Goal: Navigation & Orientation: Find specific page/section

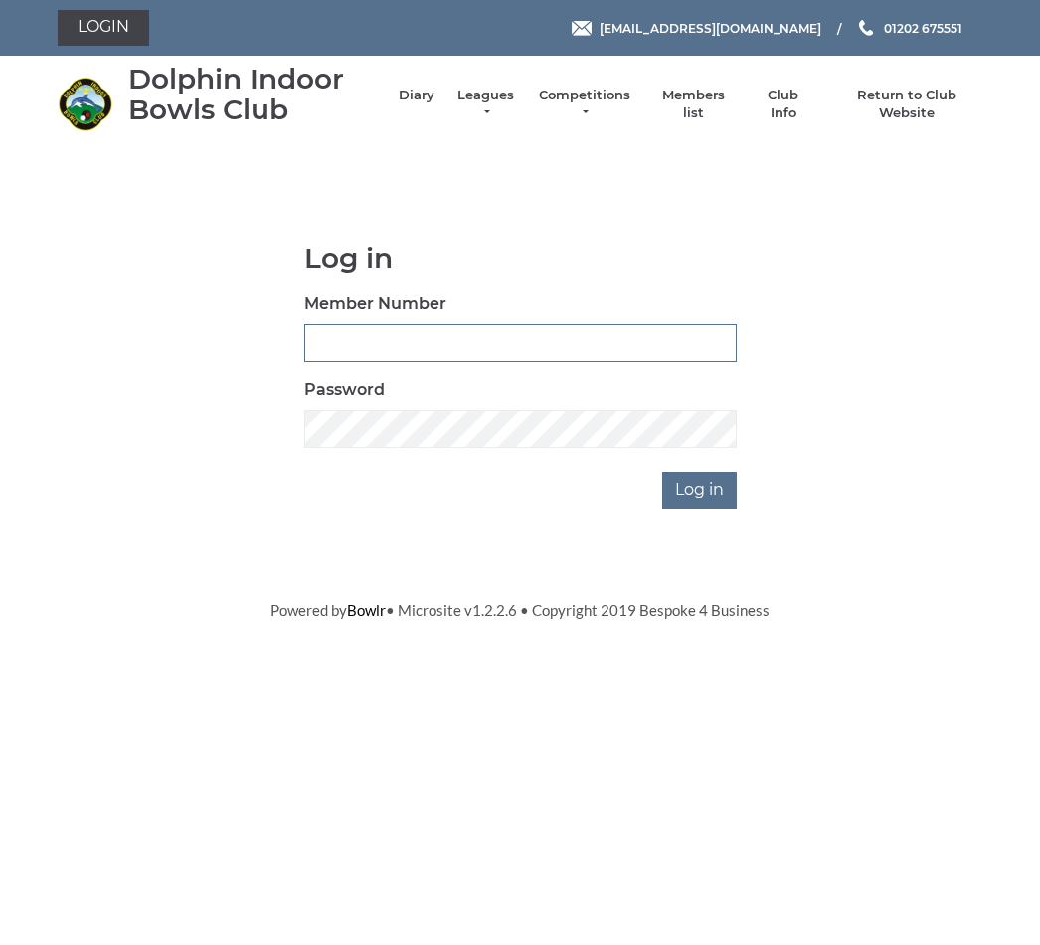
type input "3742"
click at [700, 488] on input "Log in" at bounding box center [699, 490] width 75 height 38
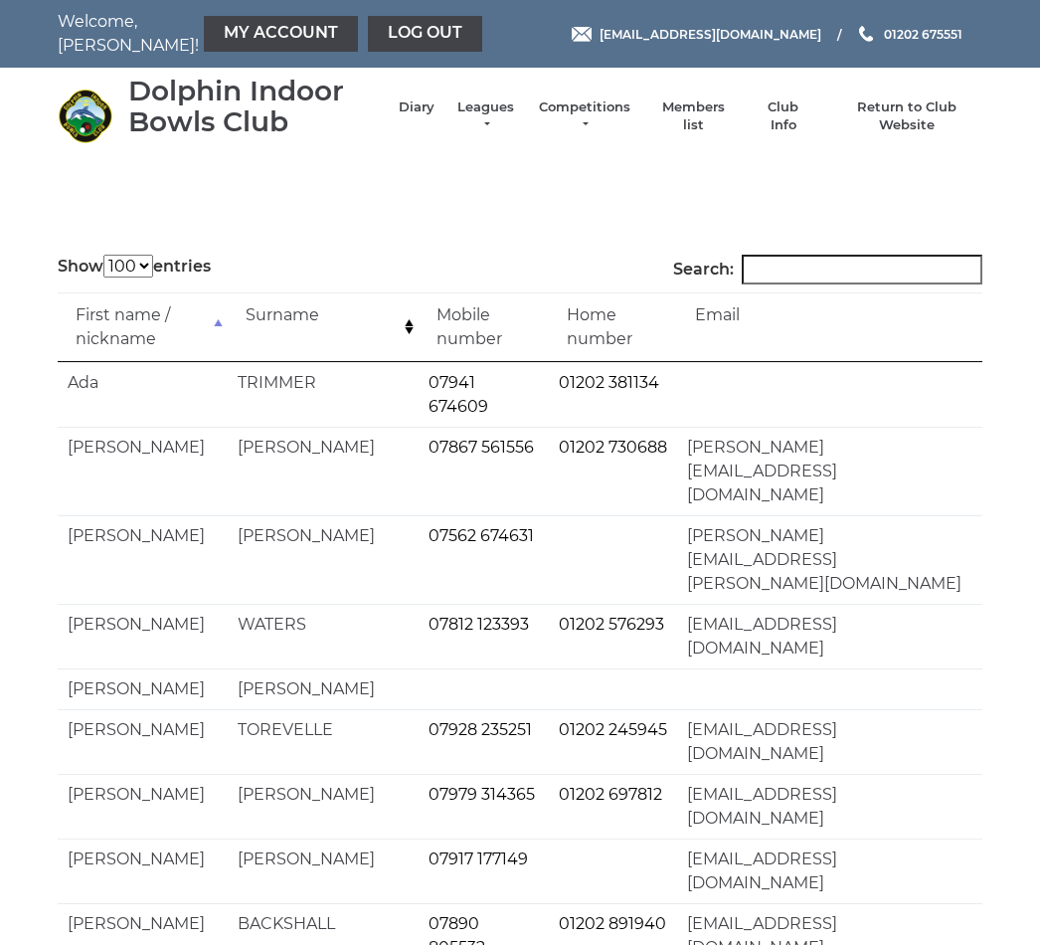
select select "100"
click at [583, 115] on link "Competitions" at bounding box center [584, 116] width 95 height 36
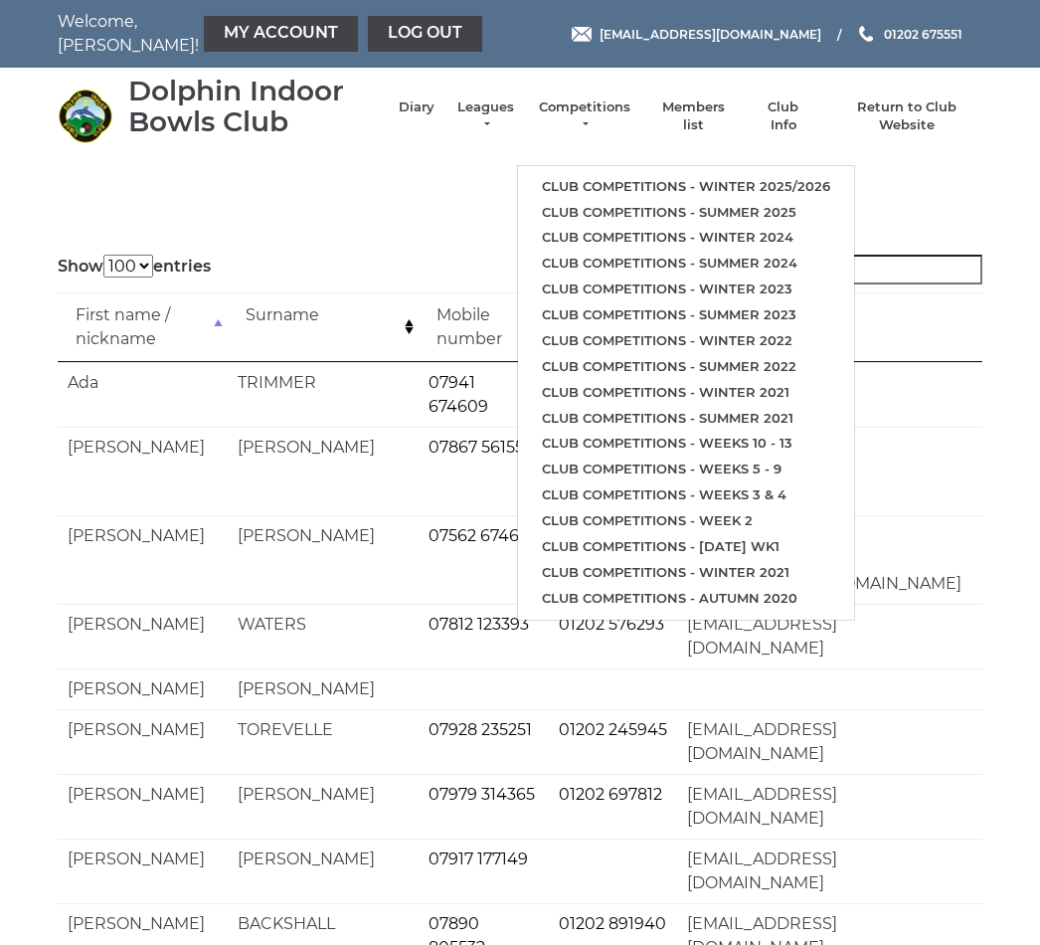
click at [410, 107] on link "Diary" at bounding box center [417, 107] width 36 height 18
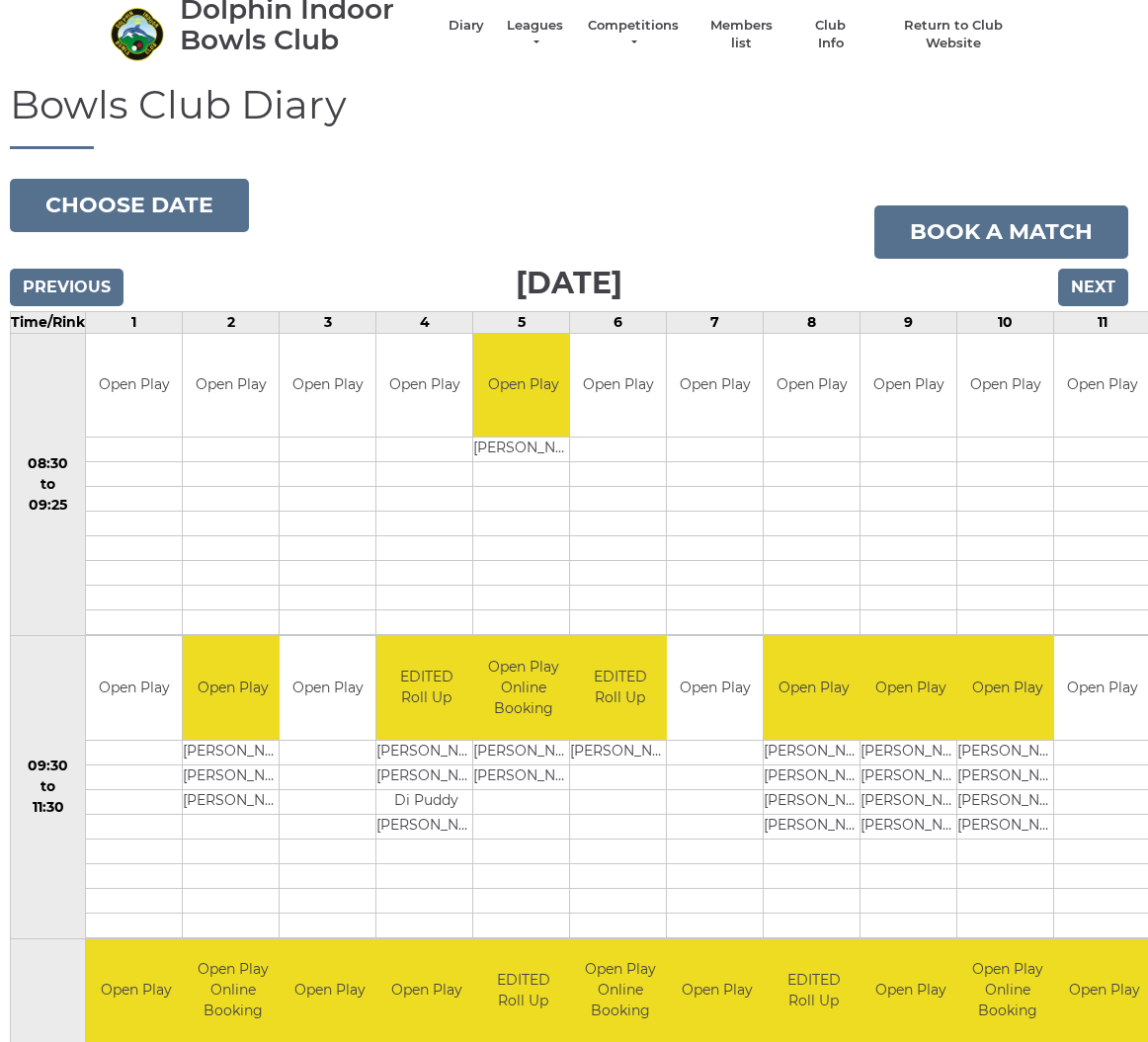
scroll to position [0, 5]
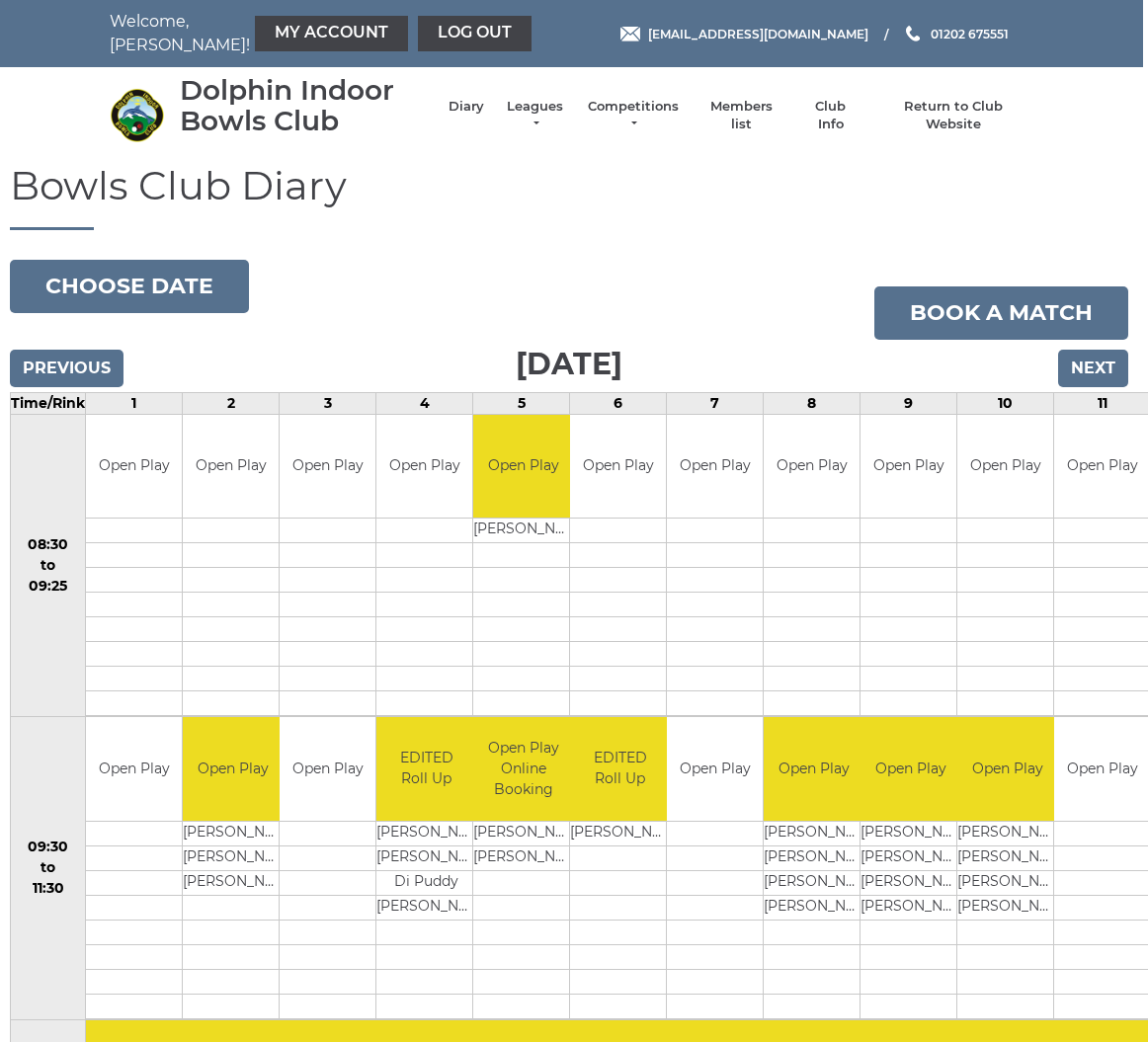
click at [1078, 371] on input "Next" at bounding box center [1092, 369] width 71 height 38
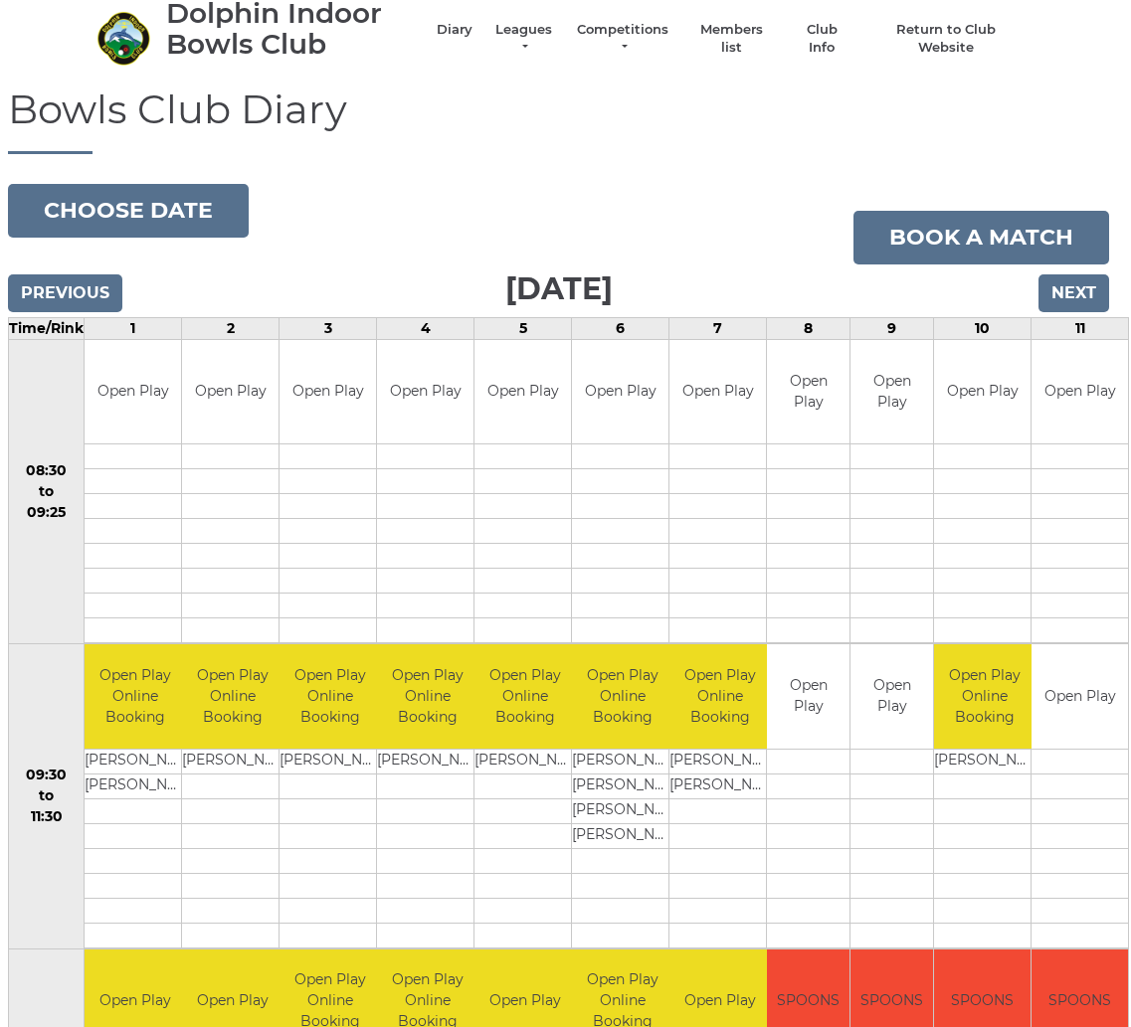
scroll to position [0, 7]
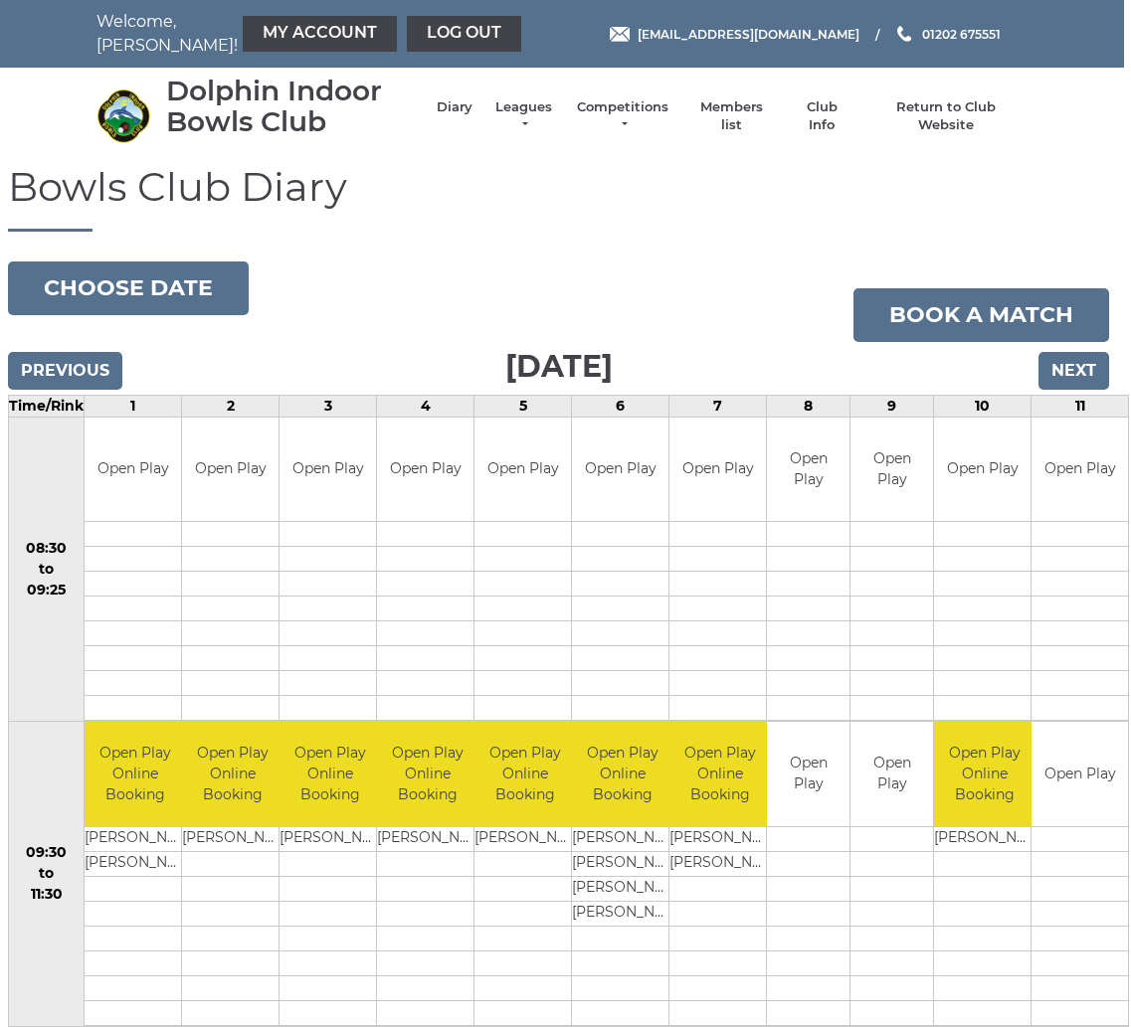
click at [127, 287] on button "Choose date" at bounding box center [128, 289] width 241 height 54
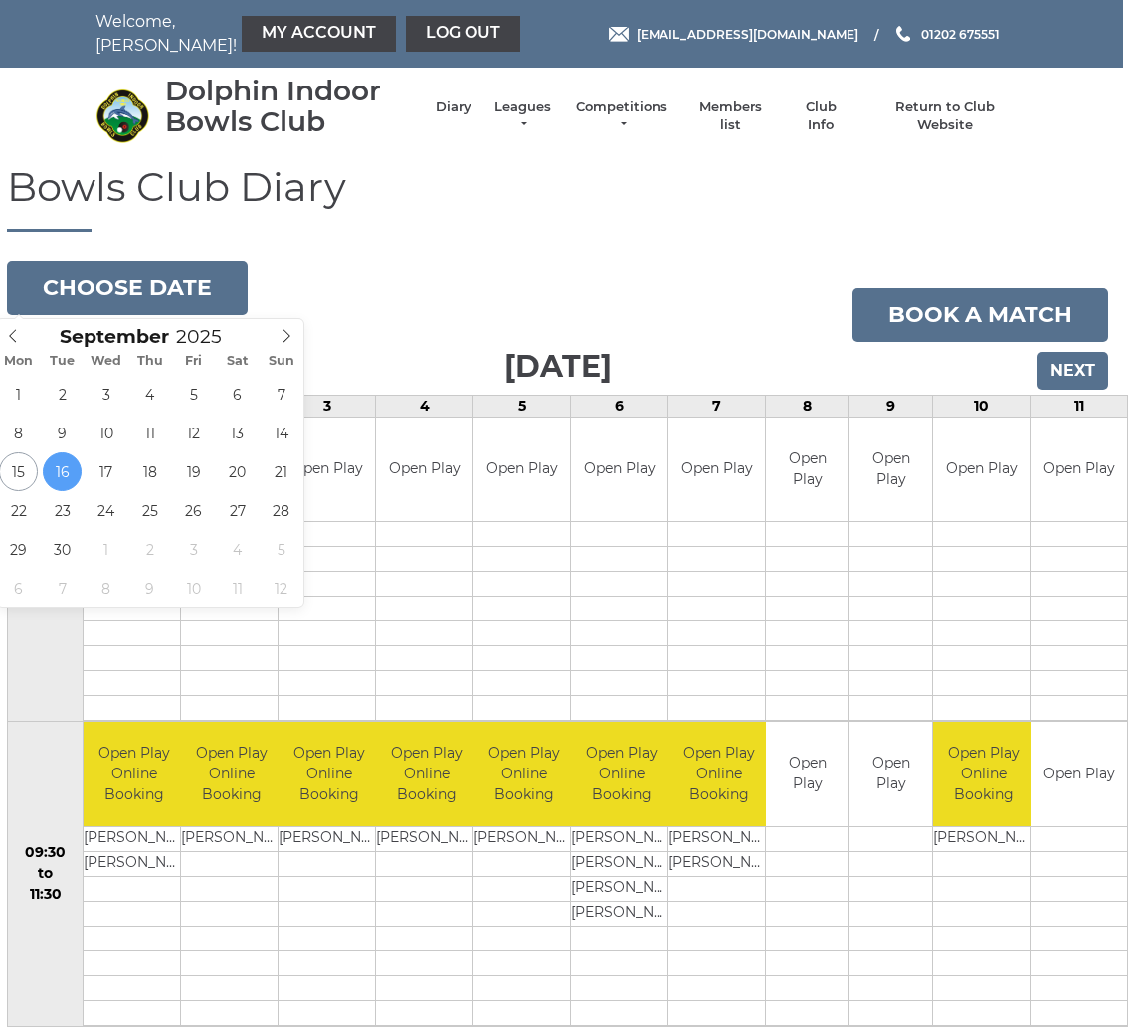
type input "2025-09-19"
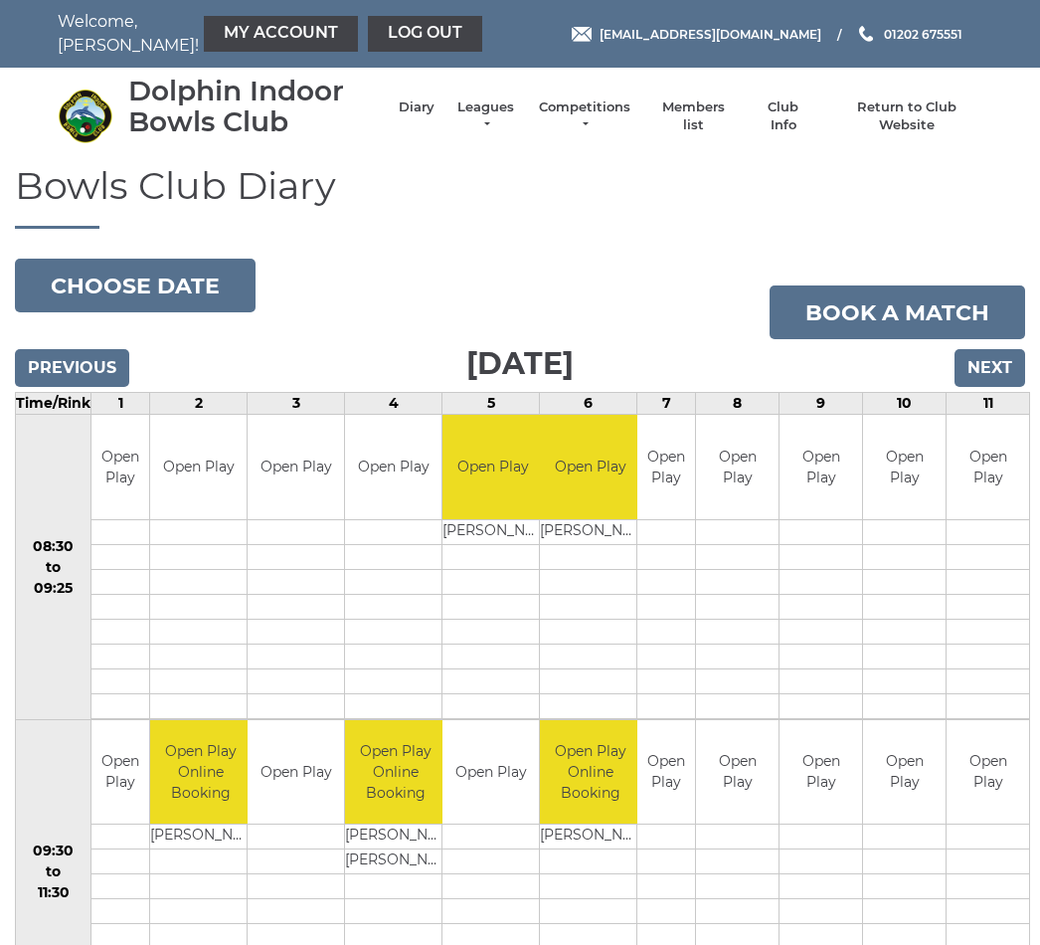
click at [177, 281] on button "Choose date" at bounding box center [135, 286] width 241 height 54
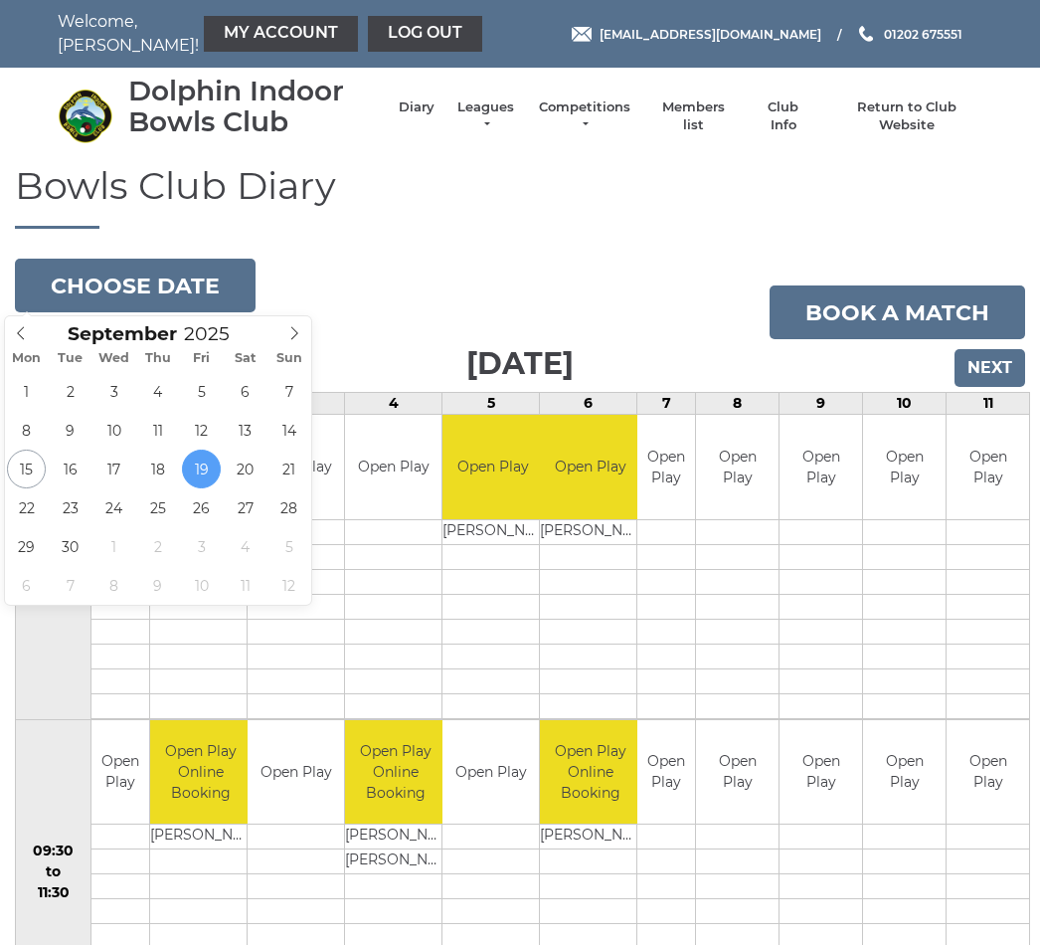
type input "[DATE]"
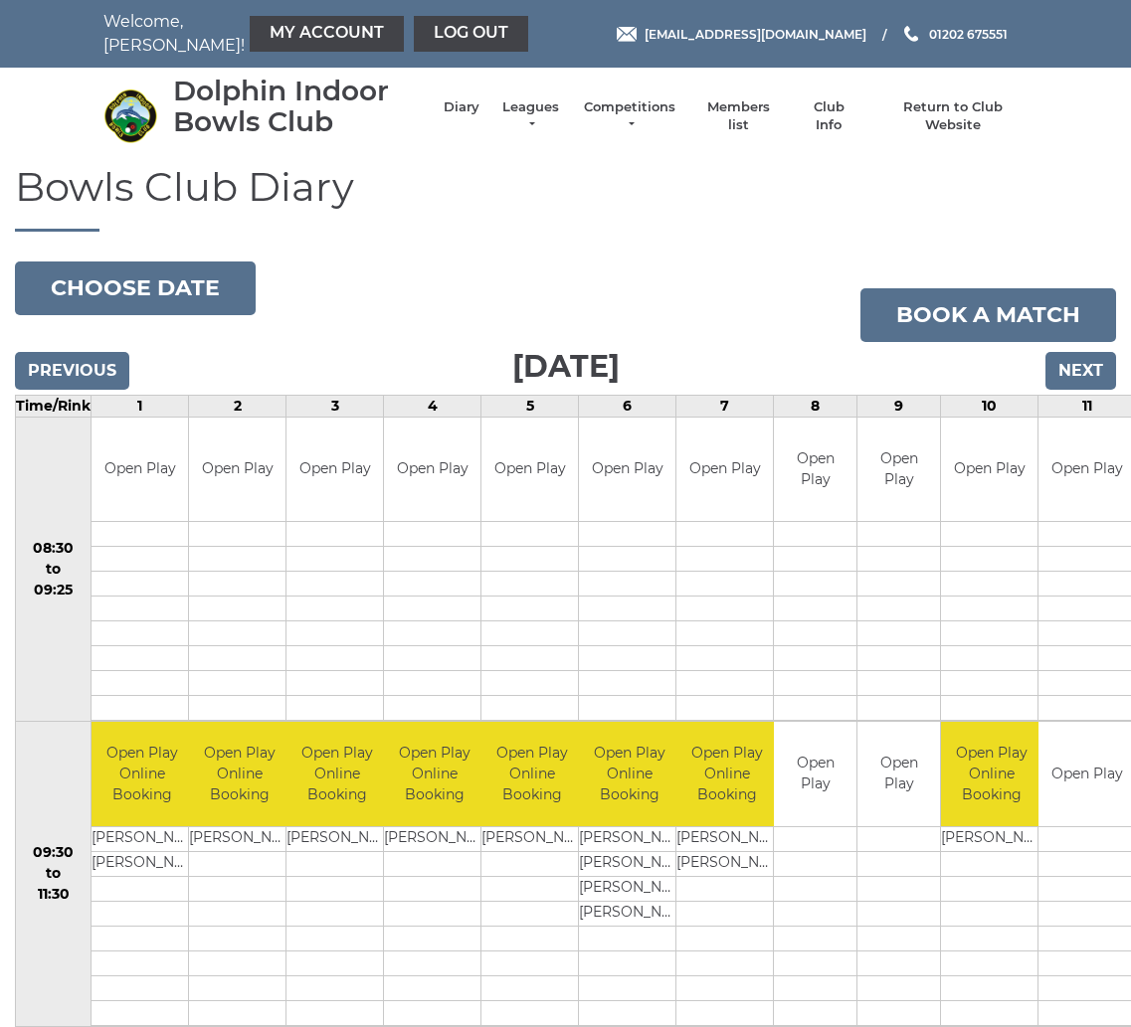
click at [60, 362] on input "Previous" at bounding box center [72, 371] width 114 height 38
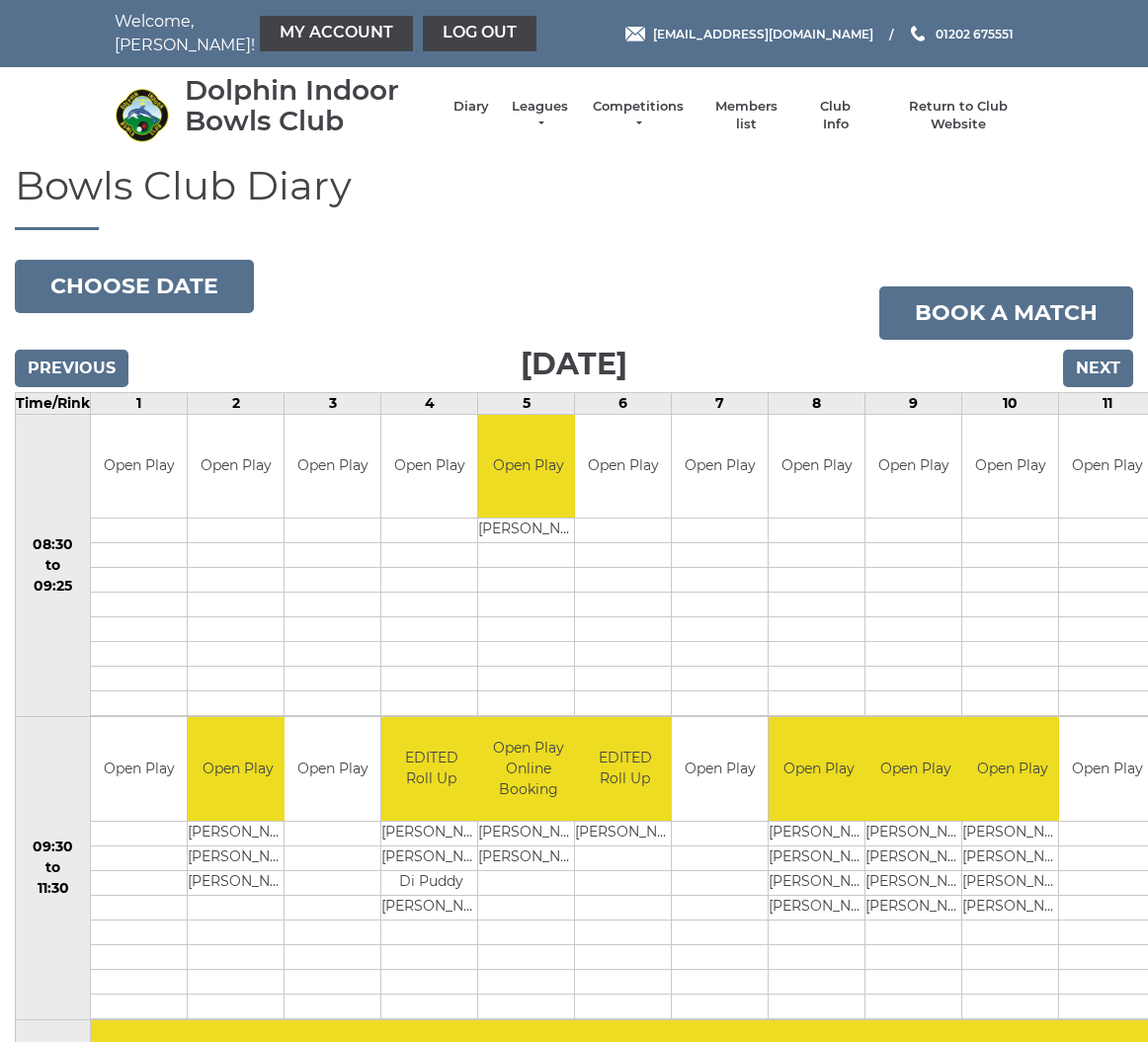
click at [1099, 370] on input "Next" at bounding box center [1097, 369] width 71 height 38
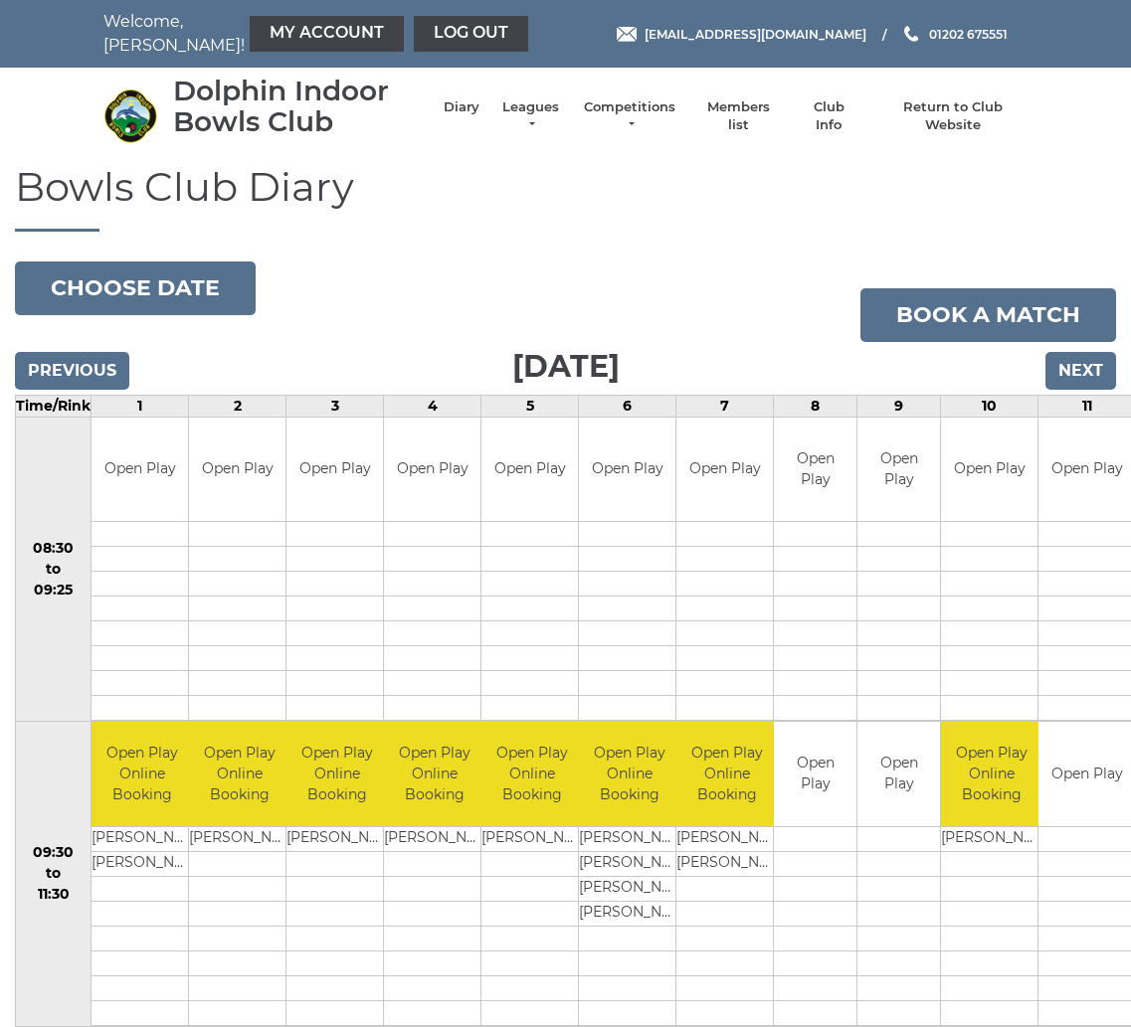
click at [178, 288] on button "Choose date" at bounding box center [135, 289] width 241 height 54
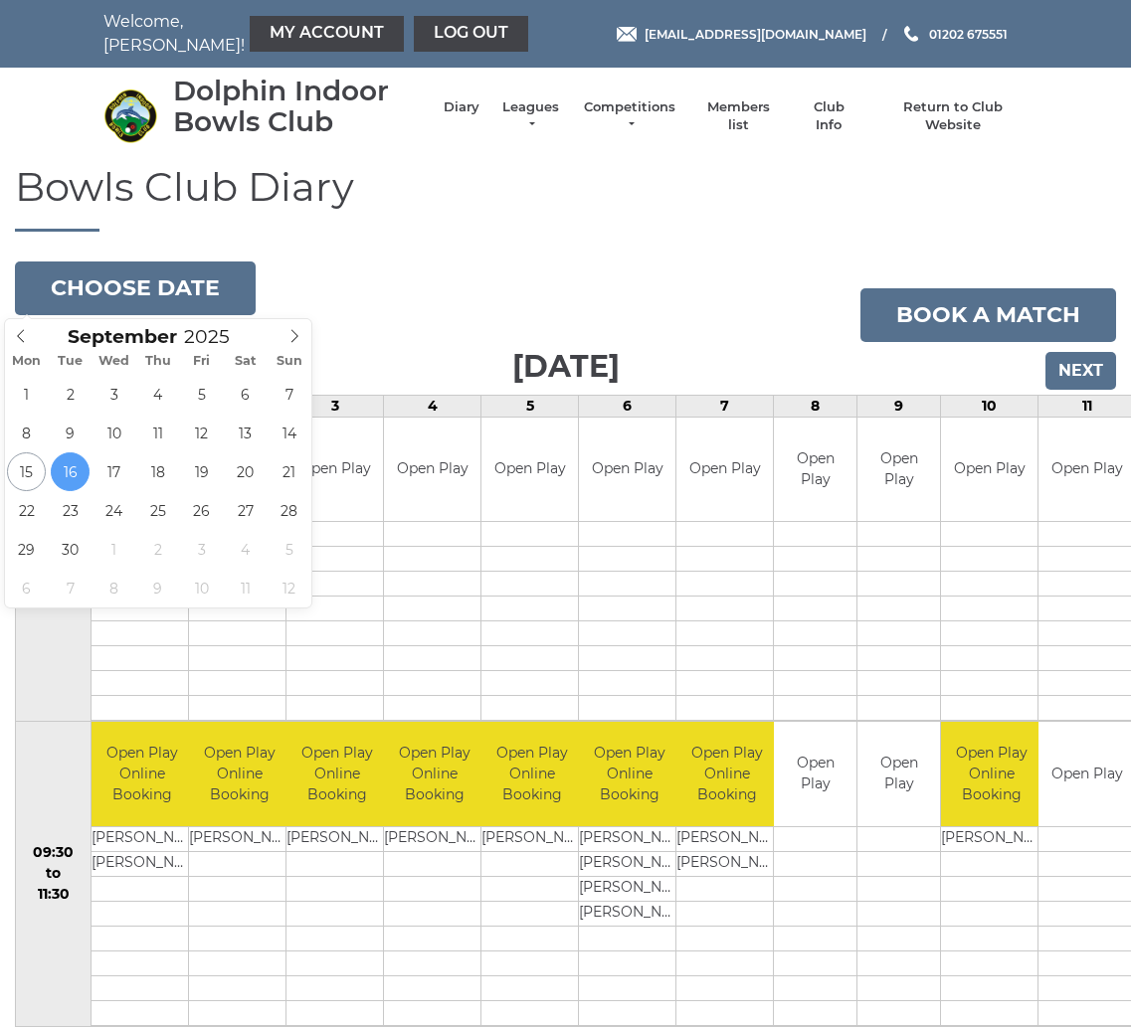
type input "2025-09-19"
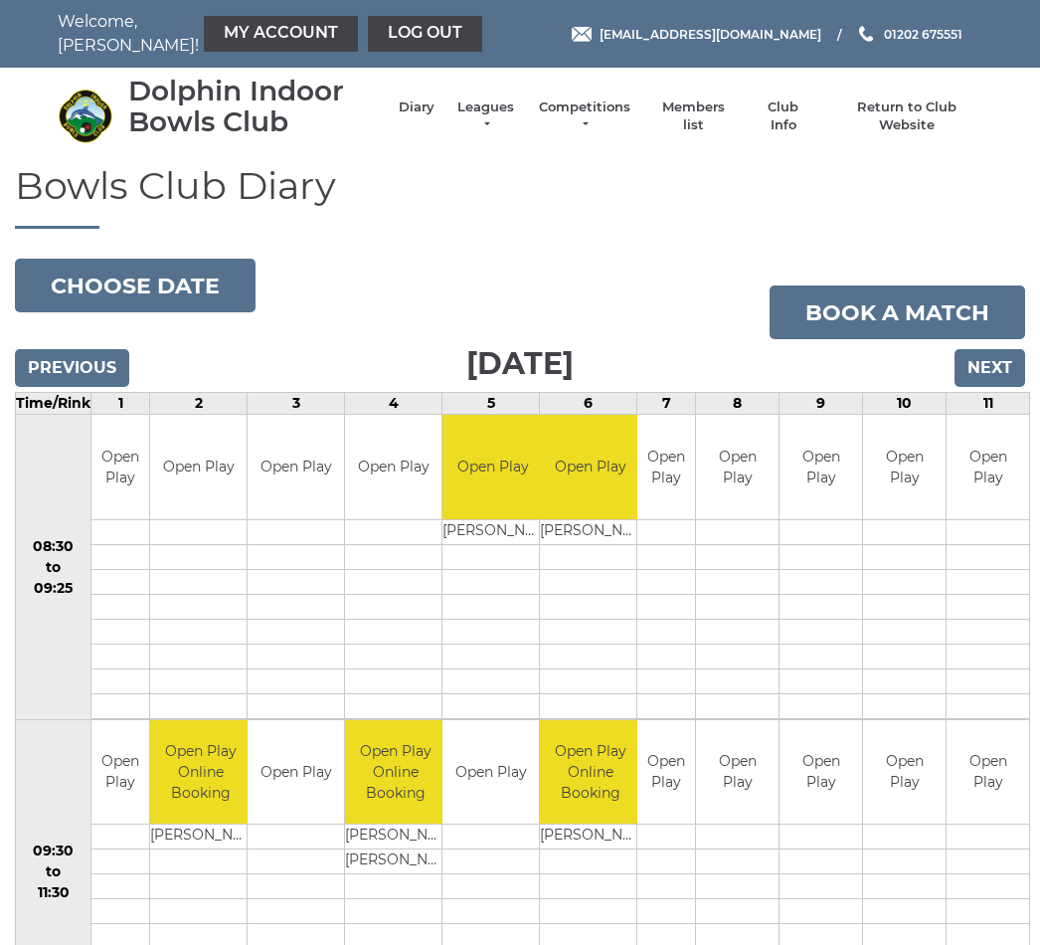
click at [181, 294] on button "Choose date" at bounding box center [135, 286] width 241 height 54
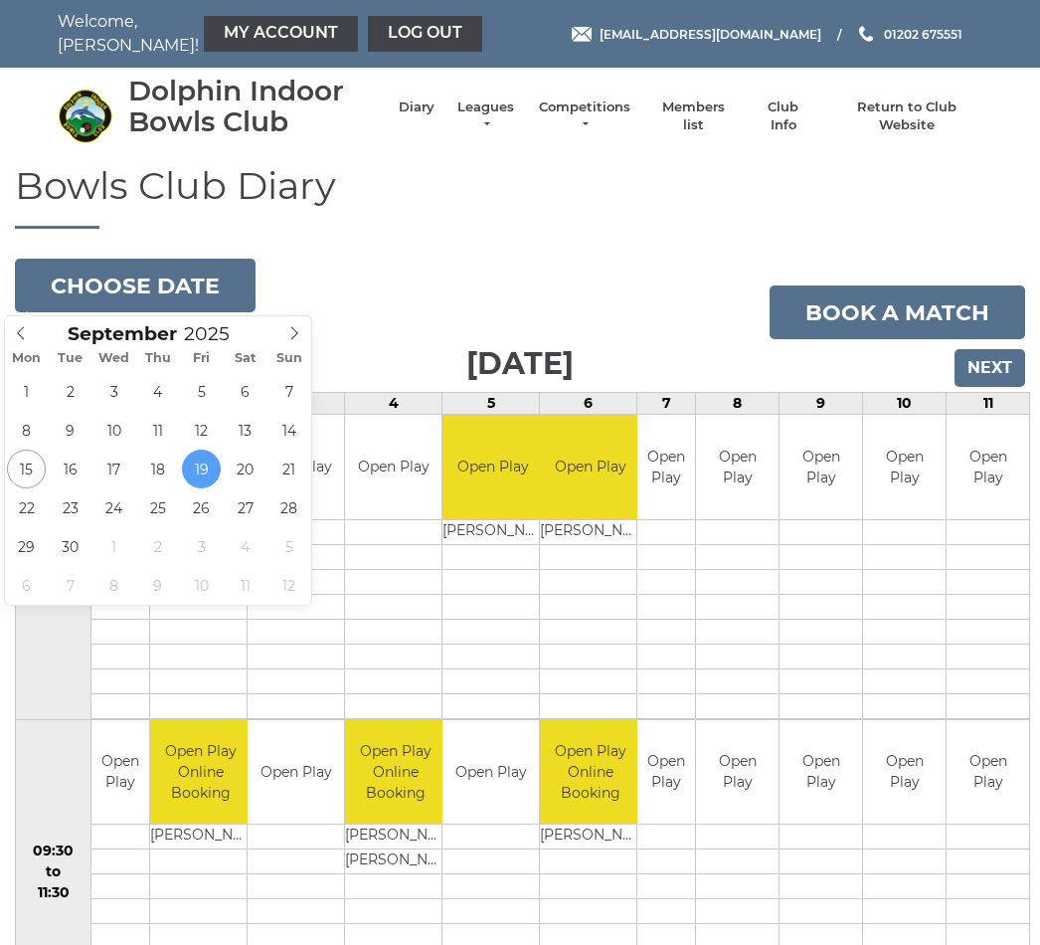
type input "[DATE]"
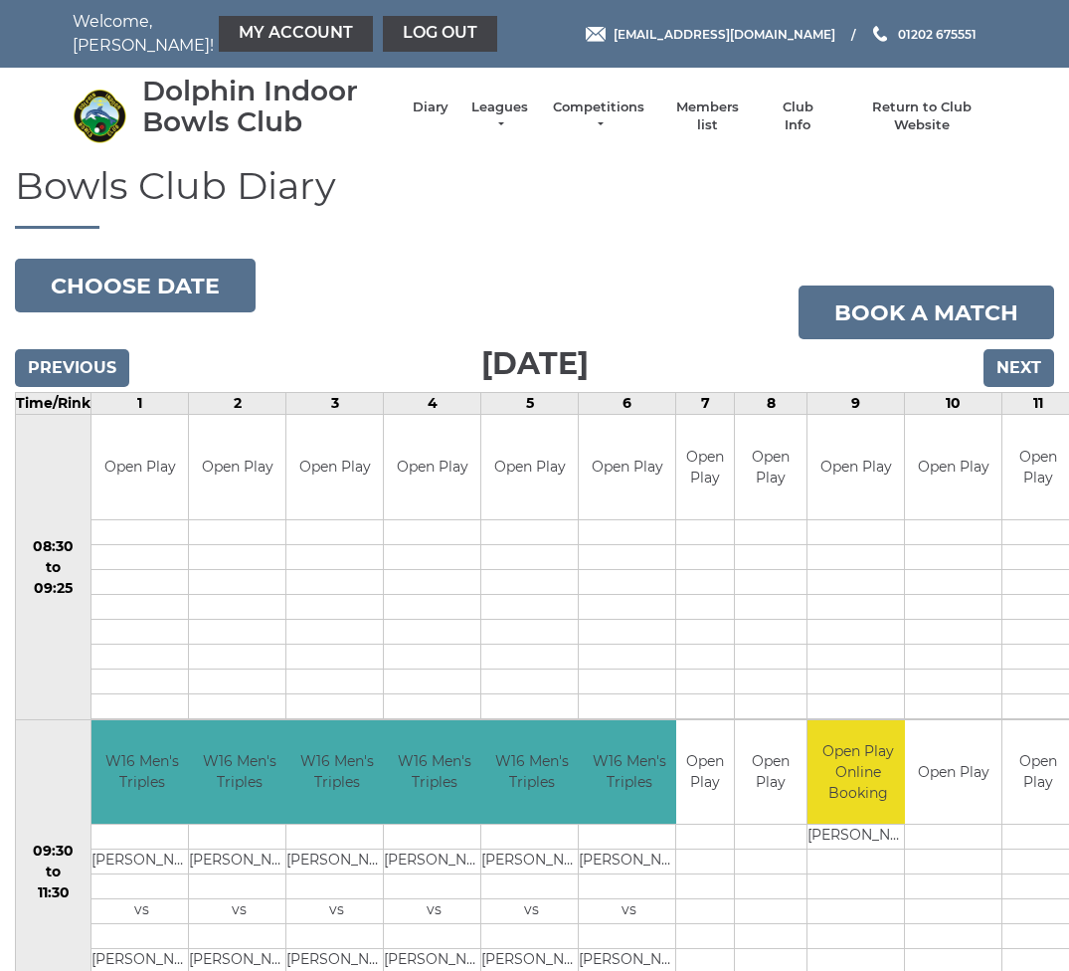
click at [165, 286] on button "Choose date" at bounding box center [135, 286] width 241 height 54
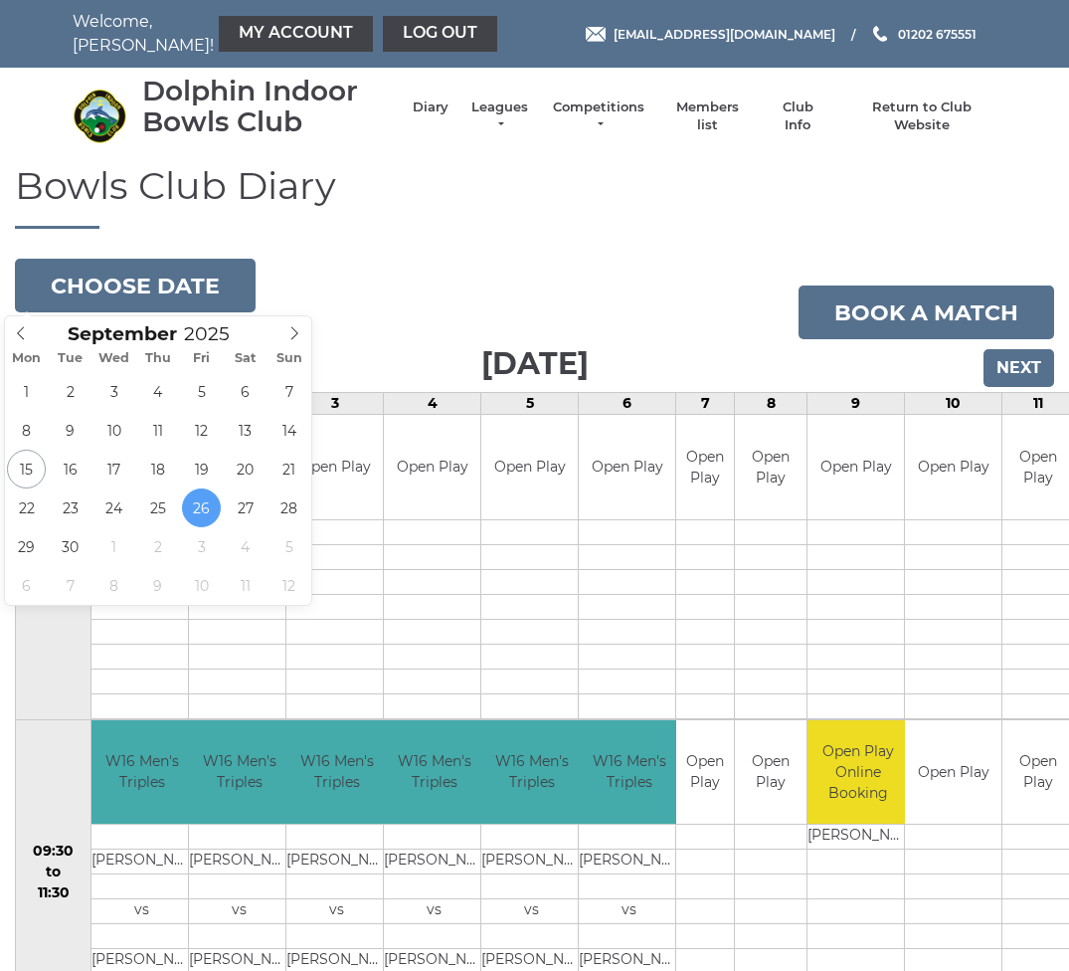
click at [294, 335] on icon at bounding box center [294, 333] width 14 height 14
type input "[DATE]"
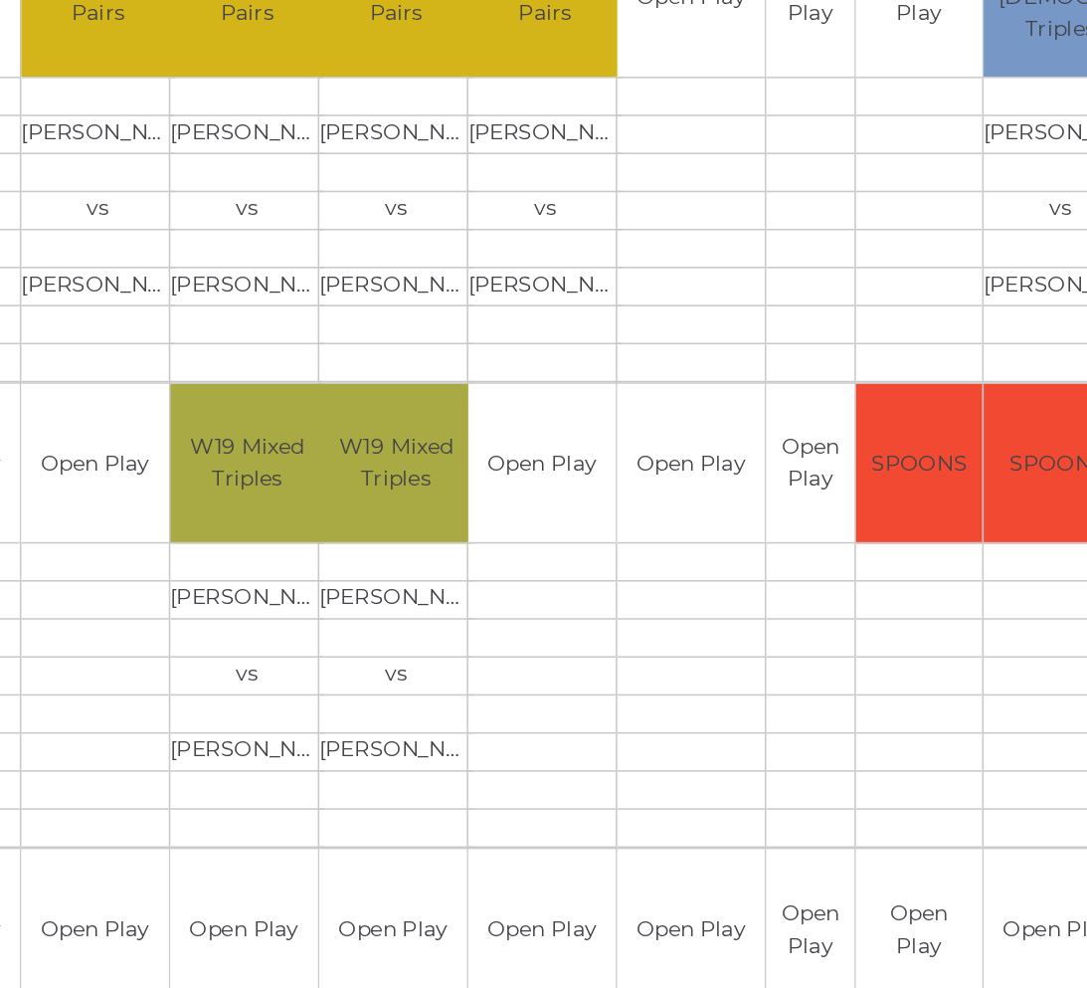
scroll to position [760, 0]
